Goal: Information Seeking & Learning: Learn about a topic

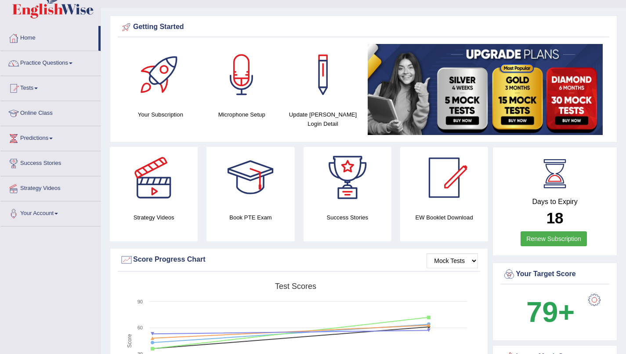
scroll to position [12, 0]
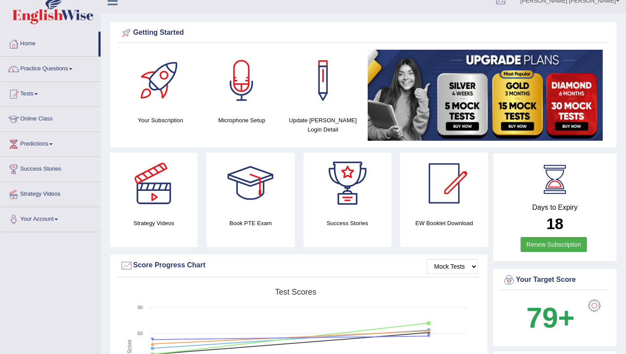
click at [38, 94] on span at bounding box center [36, 94] width 4 height 2
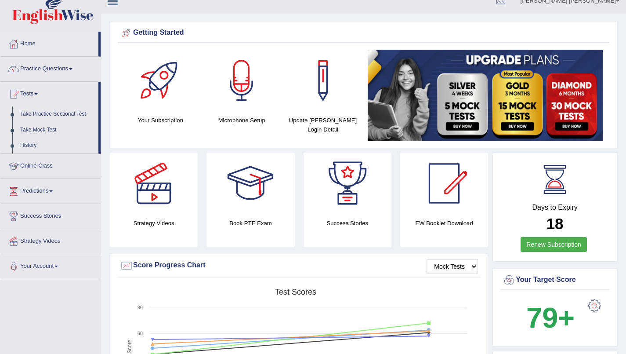
click at [36, 114] on link "Take Practice Sectional Test" at bounding box center [57, 114] width 82 height 16
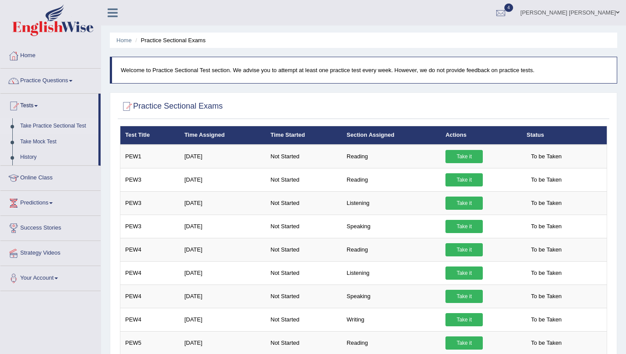
click at [29, 85] on link "Practice Questions" at bounding box center [50, 80] width 100 height 22
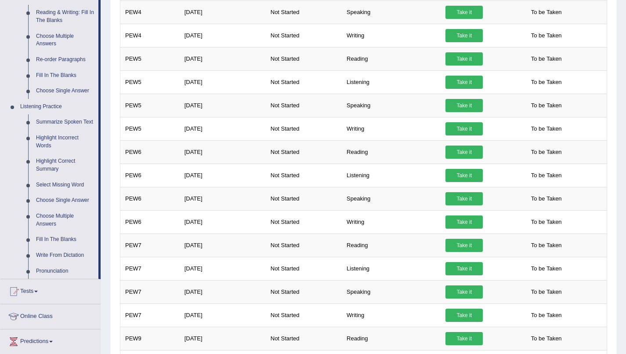
scroll to position [288, 0]
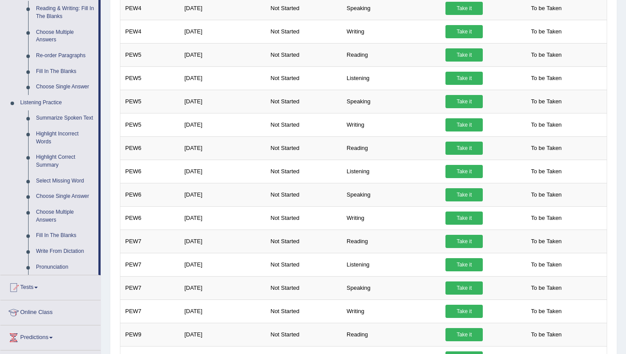
click at [40, 119] on link "Summarize Spoken Text" at bounding box center [65, 118] width 66 height 16
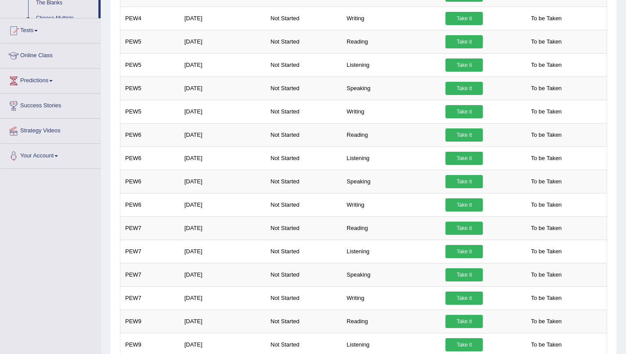
scroll to position [588, 0]
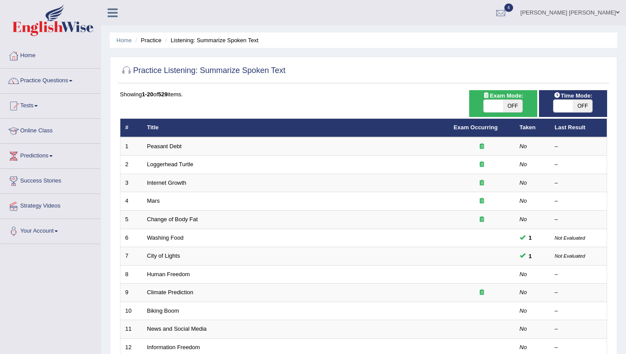
click at [153, 147] on link "Peasant Debt" at bounding box center [164, 146] width 35 height 7
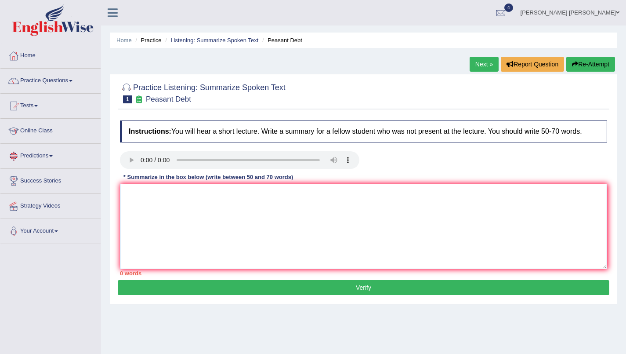
click at [176, 212] on textarea at bounding box center [363, 226] width 487 height 85
click at [482, 65] on link "Next »" at bounding box center [483, 64] width 29 height 15
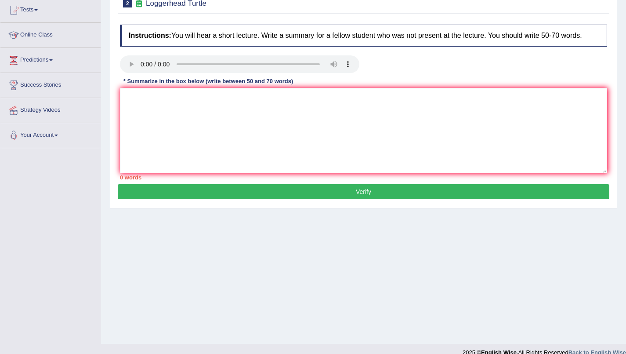
scroll to position [108, 0]
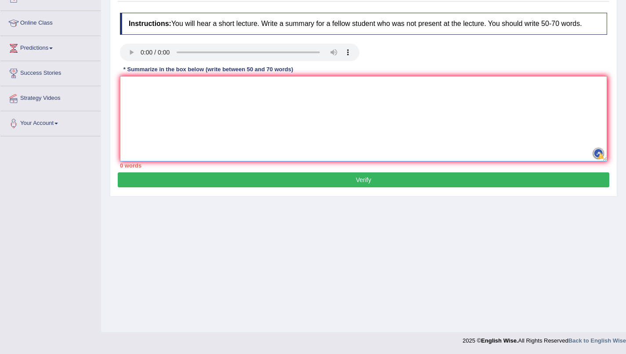
click at [310, 115] on textarea at bounding box center [363, 118] width 487 height 85
type textarea "a"
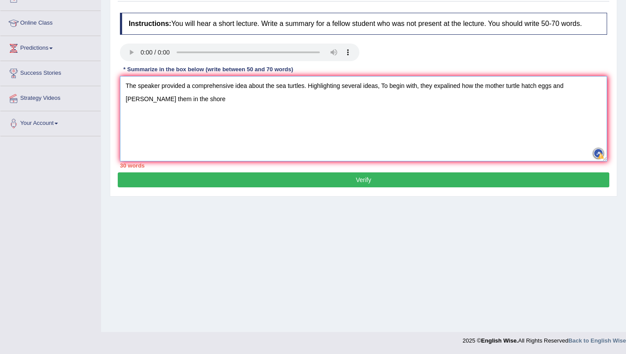
click at [574, 89] on textarea "The speaker provided a comprehensive idea about the sea turtles. Highlighting s…" at bounding box center [363, 118] width 487 height 85
click at [579, 89] on textarea "The speaker provided a comprehensive idea about the sea turtles. Highlighting s…" at bounding box center [363, 118] width 487 height 85
click at [195, 99] on textarea "The speaker provided a comprehensive idea about the sea turtles. Highlighting s…" at bounding box center [363, 118] width 487 height 85
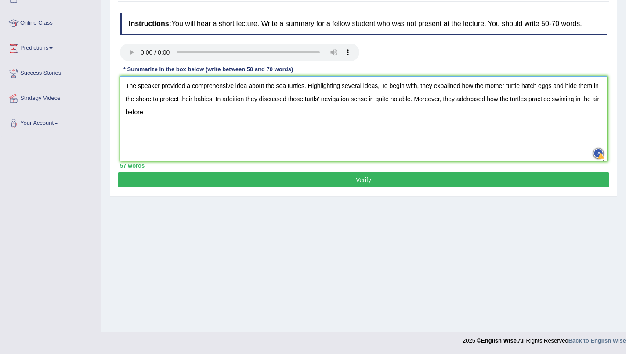
click at [509, 101] on textarea "The speaker provided a comprehensive idea about the sea turtles. Highlighting s…" at bounding box center [363, 118] width 487 height 85
click at [169, 116] on textarea "The speaker provided a comprehensive idea about the sea turtles. Highlighting s…" at bounding box center [363, 118] width 487 height 85
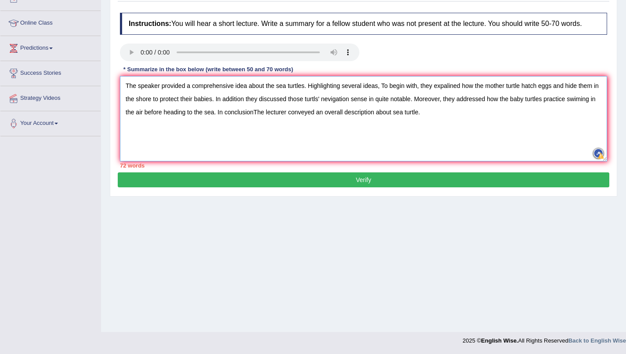
drag, startPoint x: 243, startPoint y: 100, endPoint x: 216, endPoint y: 100, distance: 27.7
click at [216, 100] on textarea "The speaker provided a comprehensive idea about the sea turtles. Highlighting s…" at bounding box center [363, 118] width 487 height 85
click at [163, 113] on textarea "The speaker provided a comprehensive idea about the sea turtles. Highlighting s…" at bounding box center [363, 118] width 487 height 85
click at [254, 115] on textarea "The speaker provided a comprehensive idea about the sea turtles. Highlighting s…" at bounding box center [363, 118] width 487 height 85
click at [265, 112] on textarea "The speaker provided a comprehensive idea about the sea turtles. Highlighting s…" at bounding box center [363, 118] width 487 height 85
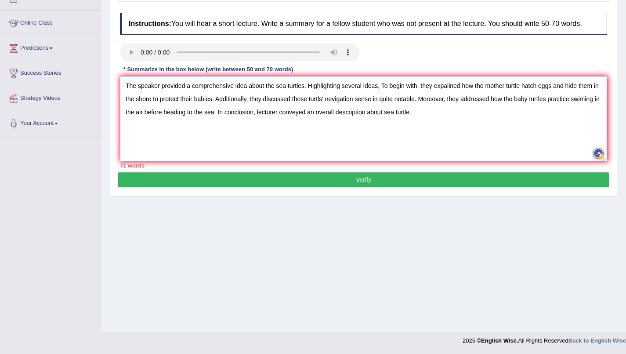
type textarea "The speaker provided a comprehensive idea about the sea turtles. Highlighting s…"
click at [302, 180] on button "Verify" at bounding box center [363, 179] width 491 height 15
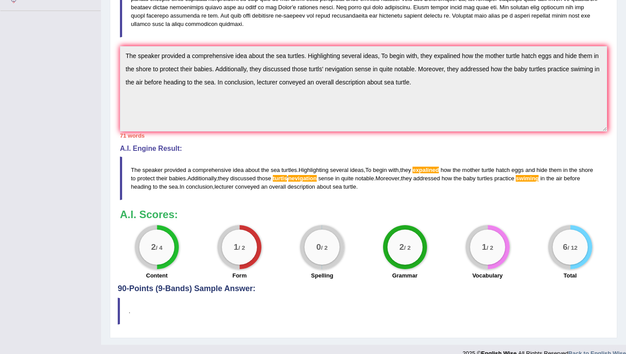
scroll to position [238, 0]
